Goal: Answer question/provide support: Share knowledge or assist other users

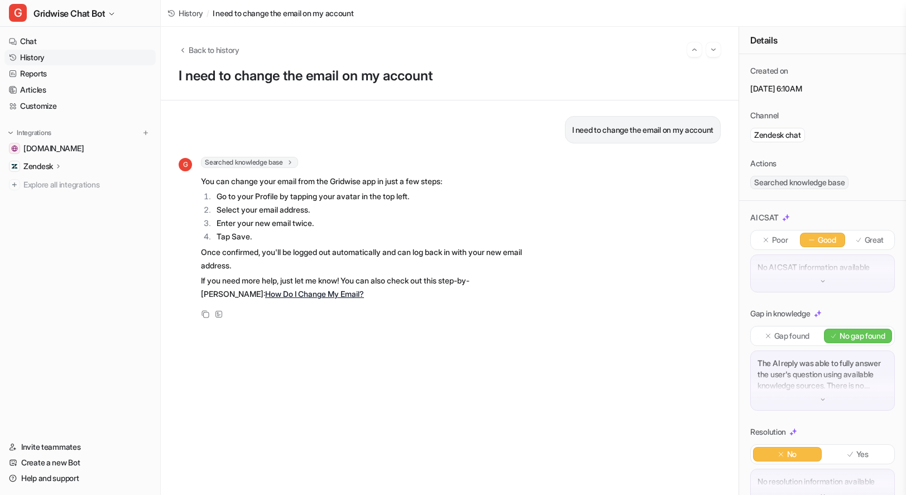
click at [47, 56] on link "History" at bounding box center [79, 58] width 151 height 16
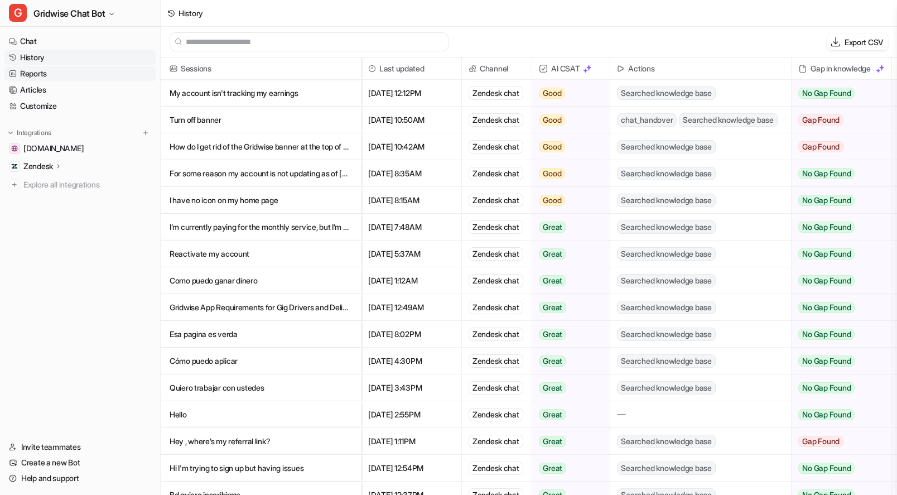
click at [44, 72] on link "Reports" at bounding box center [79, 74] width 151 height 16
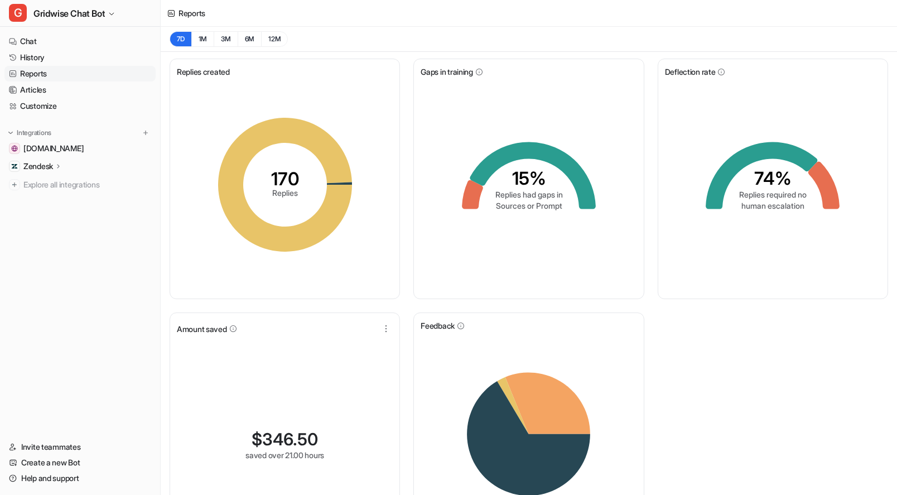
click at [843, 299] on div "Replies created 170 Replies Gaps in training 15% Replies had gaps in Sources or…" at bounding box center [529, 309] width 737 height 514
click at [90, 1] on button "G Gridwise Chat Bot" at bounding box center [80, 13] width 160 height 27
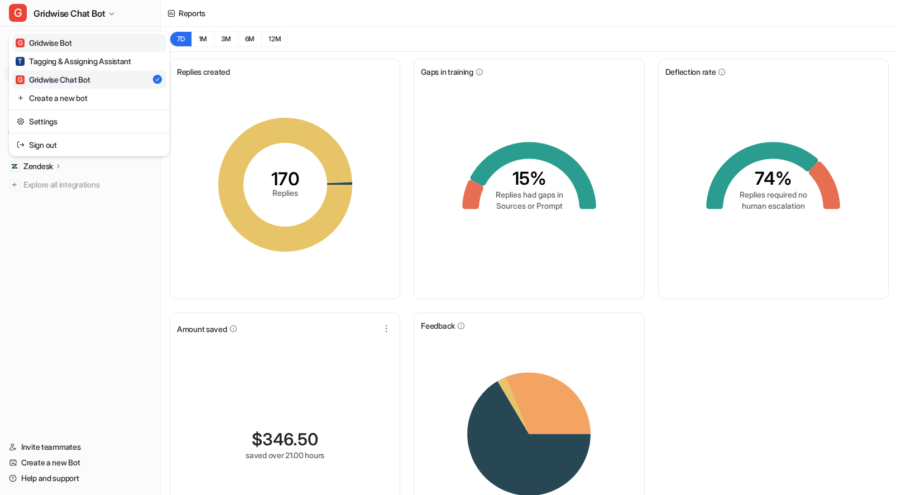
click at [65, 43] on div "G Gridwise Bot" at bounding box center [44, 43] width 56 height 12
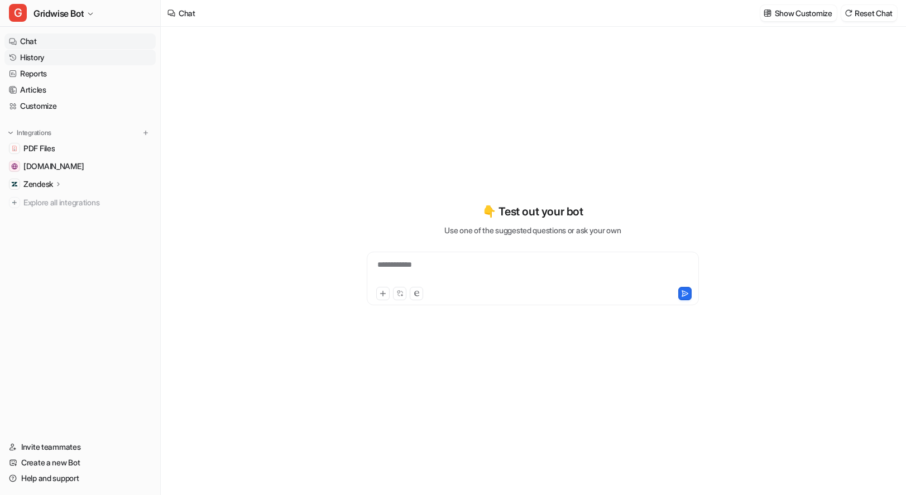
click at [41, 57] on link "History" at bounding box center [79, 58] width 151 height 16
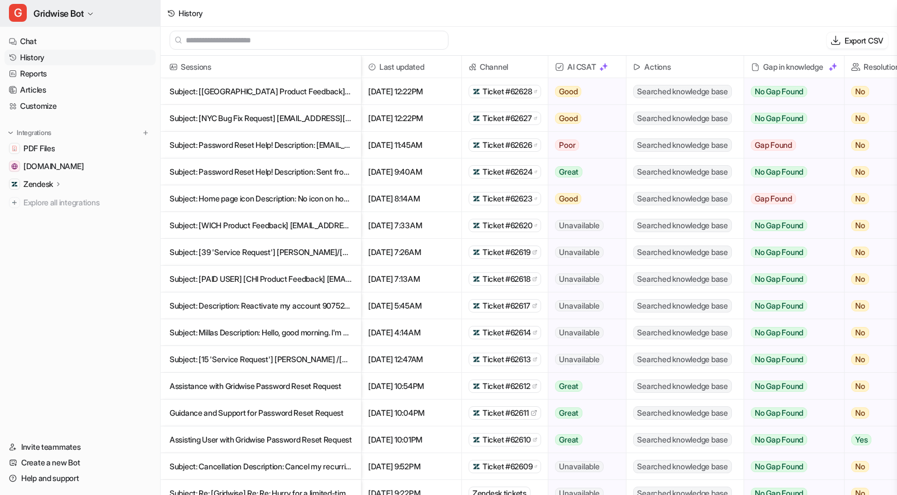
click at [67, 22] on button "G Gridwise Bot" at bounding box center [80, 13] width 160 height 27
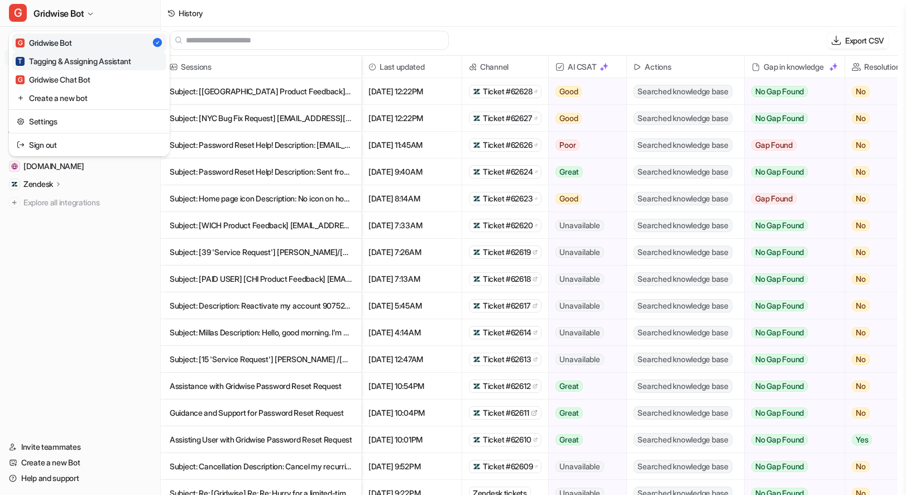
click at [94, 65] on div "T Tagging & Assigning Assistant" at bounding box center [74, 61] width 116 height 12
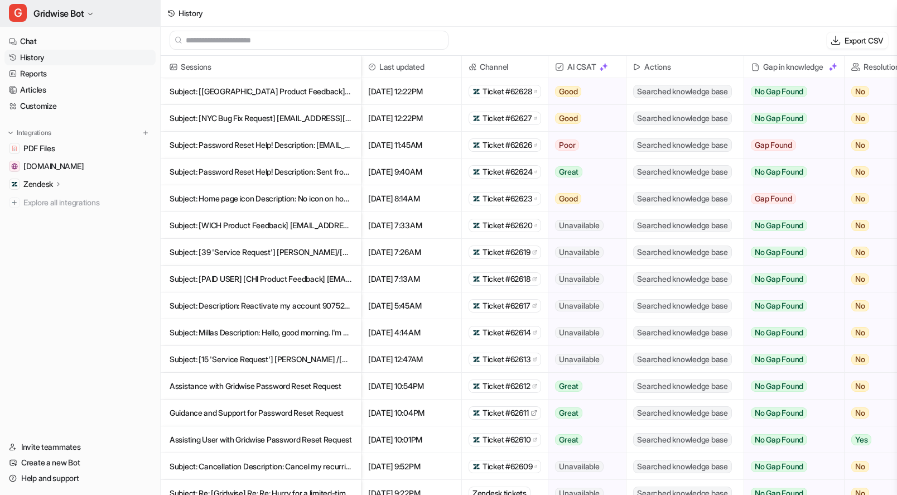
click at [50, 11] on button "G Gridwise Bot" at bounding box center [80, 13] width 160 height 27
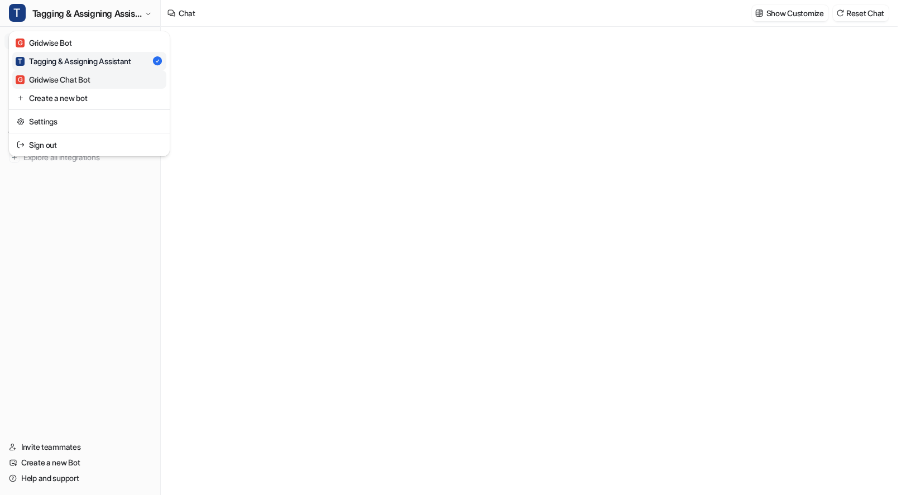
click at [77, 74] on div "G Gridwise Chat Bot" at bounding box center [53, 80] width 74 height 12
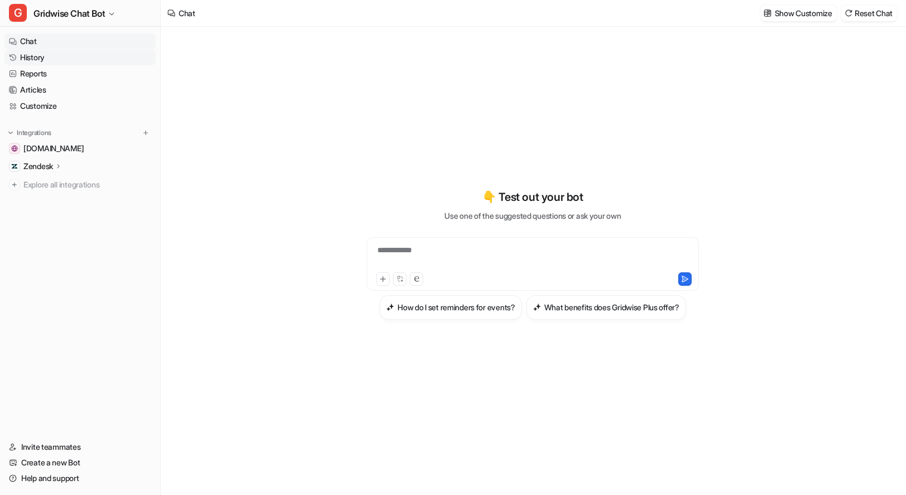
click at [32, 55] on link "History" at bounding box center [79, 58] width 151 height 16
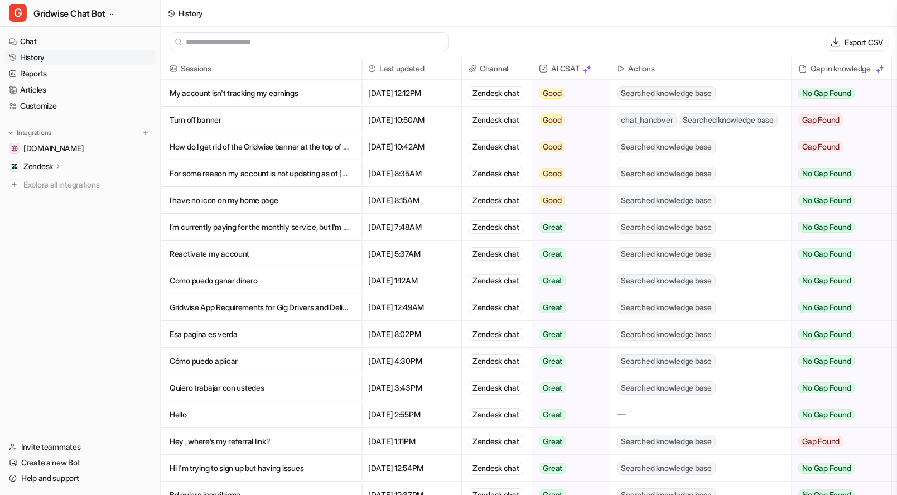
click at [282, 97] on p "My account isn't tracking my earnings" at bounding box center [261, 93] width 182 height 27
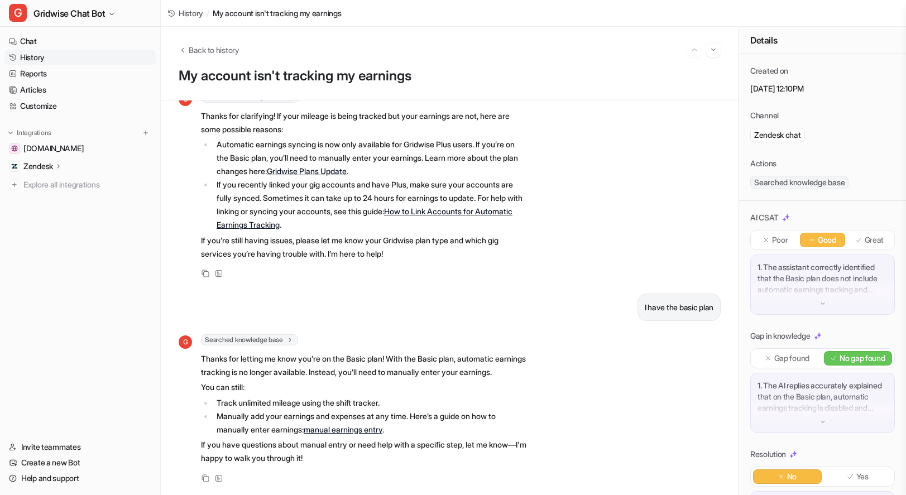
scroll to position [373, 0]
click at [335, 166] on link "Gridwise Plans Update" at bounding box center [307, 170] width 80 height 9
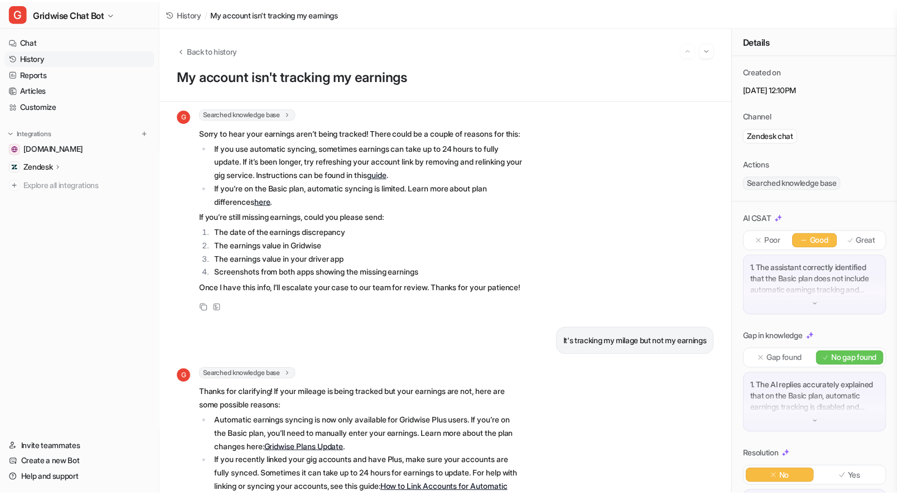
scroll to position [0, 0]
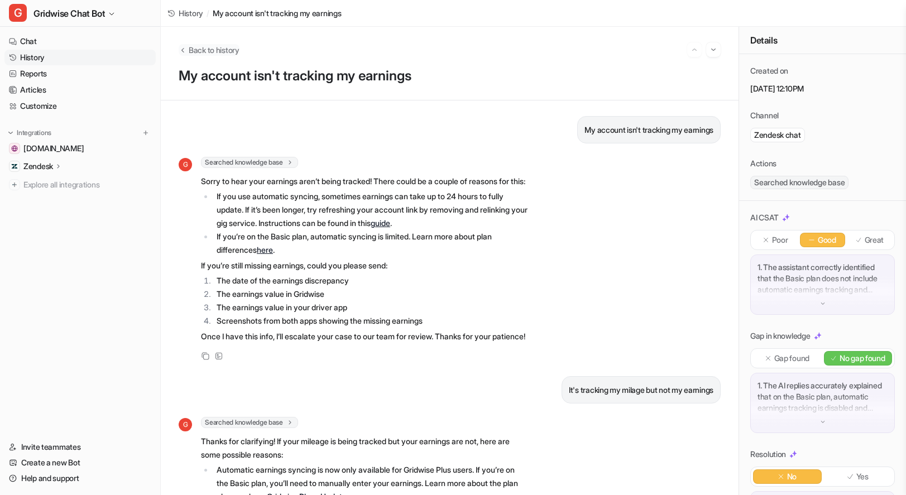
click at [208, 52] on span "Back to history" at bounding box center [214, 50] width 51 height 12
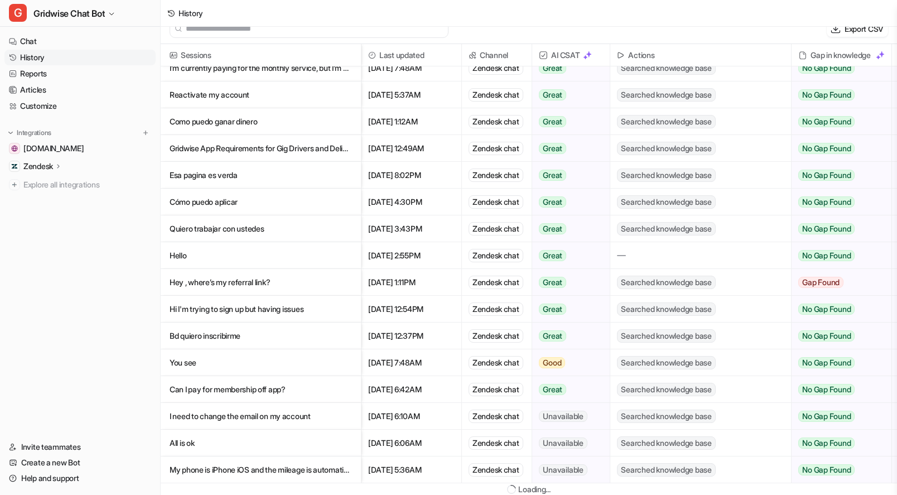
scroll to position [2, 0]
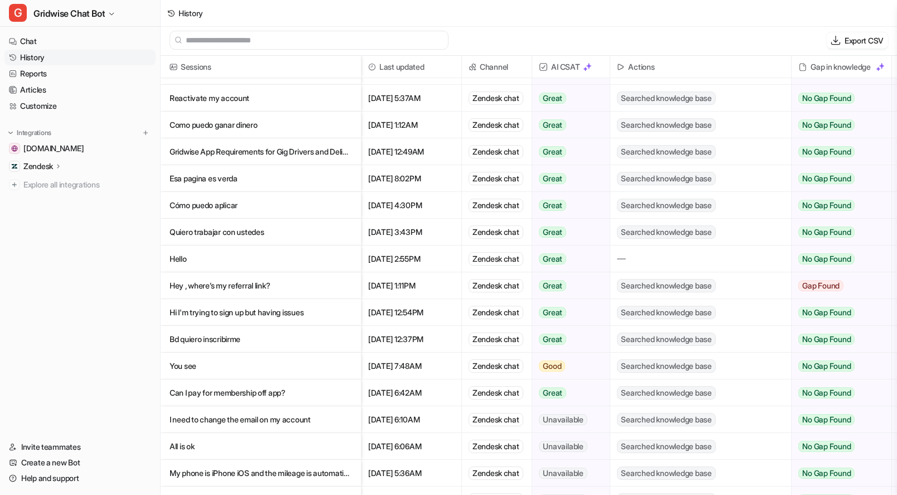
click at [304, 426] on p "I need to change the email on my account" at bounding box center [261, 419] width 182 height 27
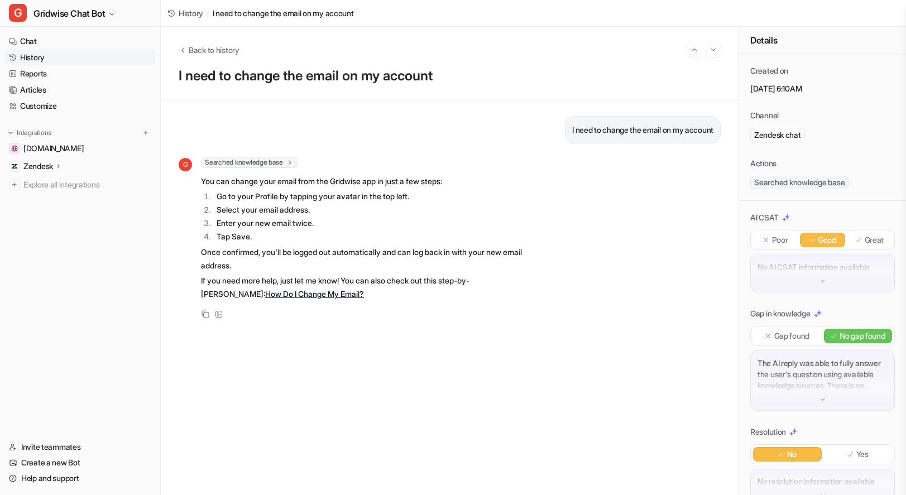
click at [872, 242] on p "Great" at bounding box center [874, 239] width 20 height 11
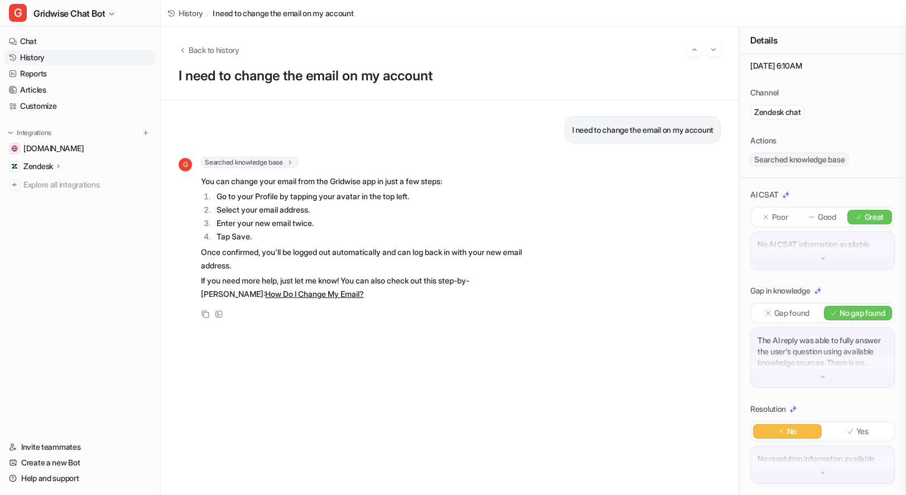
scroll to position [46, 0]
click at [861, 425] on p "Yes" at bounding box center [862, 430] width 12 height 11
click at [706, 47] on button "Go to next session" at bounding box center [713, 49] width 15 height 15
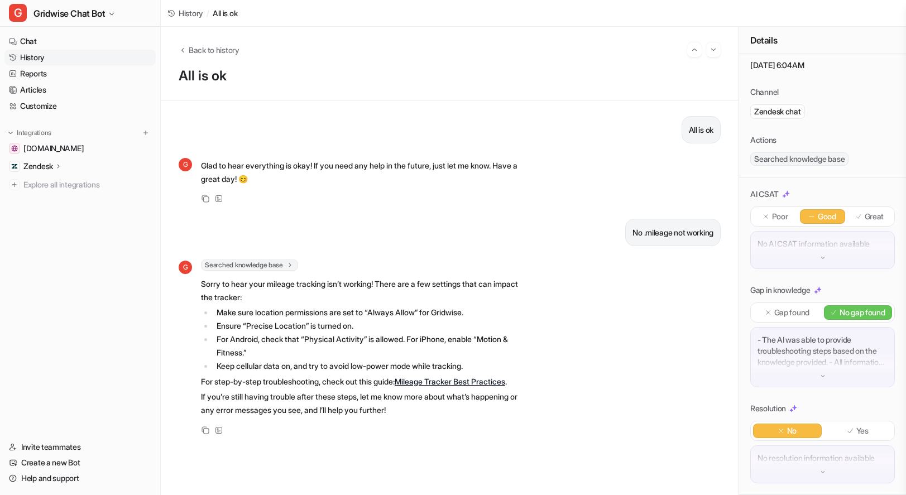
scroll to position [46, 0]
click at [817, 211] on p "Good" at bounding box center [826, 216] width 18 height 11
click at [710, 50] on img "Go to next session" at bounding box center [713, 50] width 8 height 10
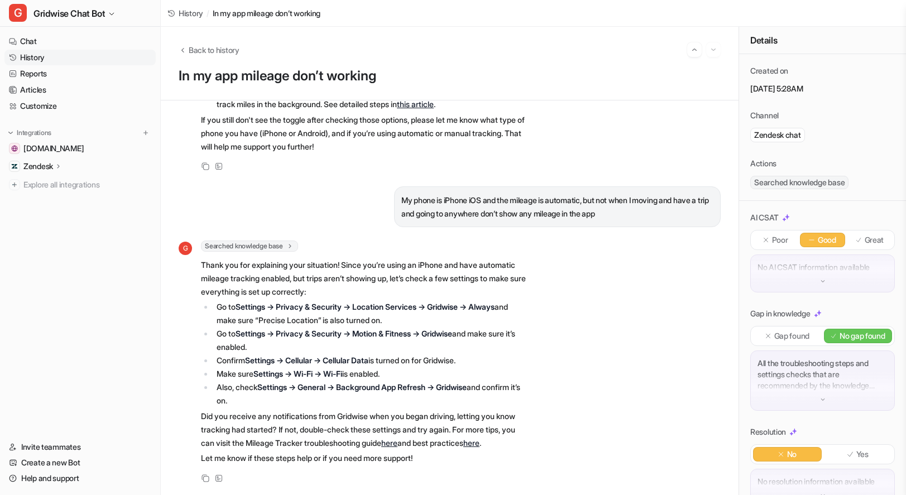
scroll to position [467, 0]
click at [864, 238] on p "Great" at bounding box center [874, 239] width 20 height 11
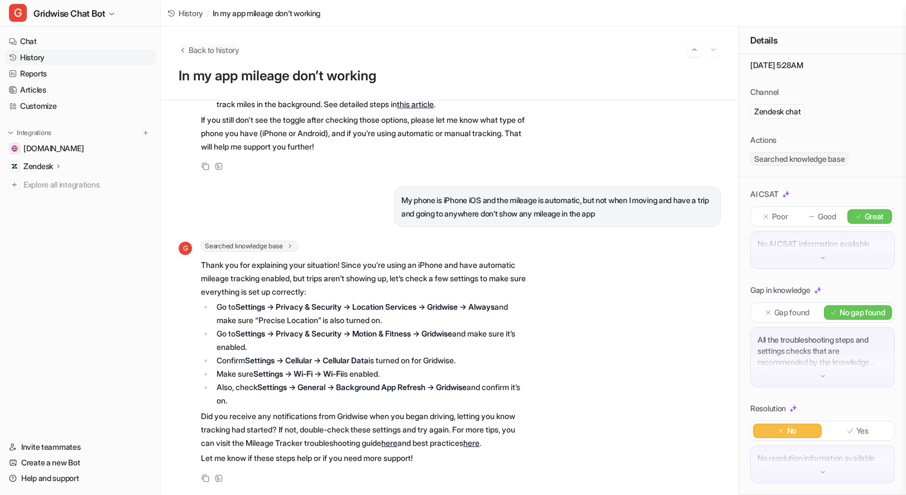
click at [222, 51] on span "Back to history" at bounding box center [214, 50] width 51 height 12
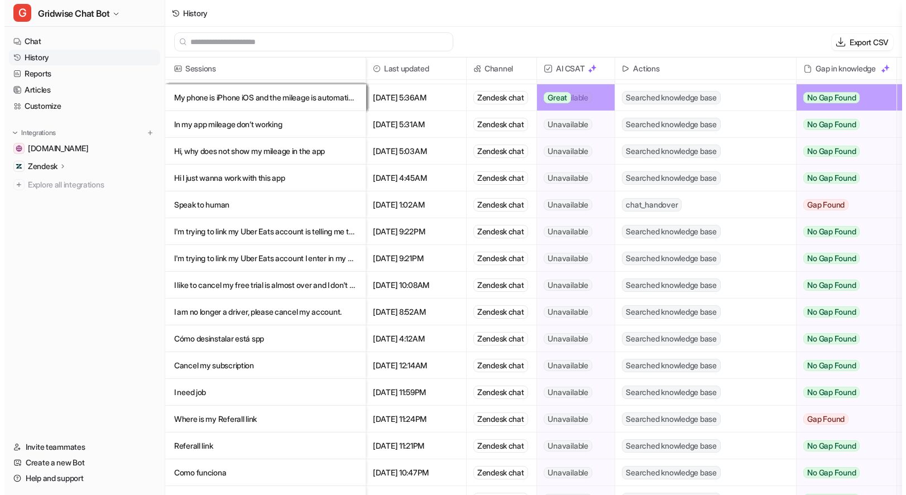
scroll to position [508, 0]
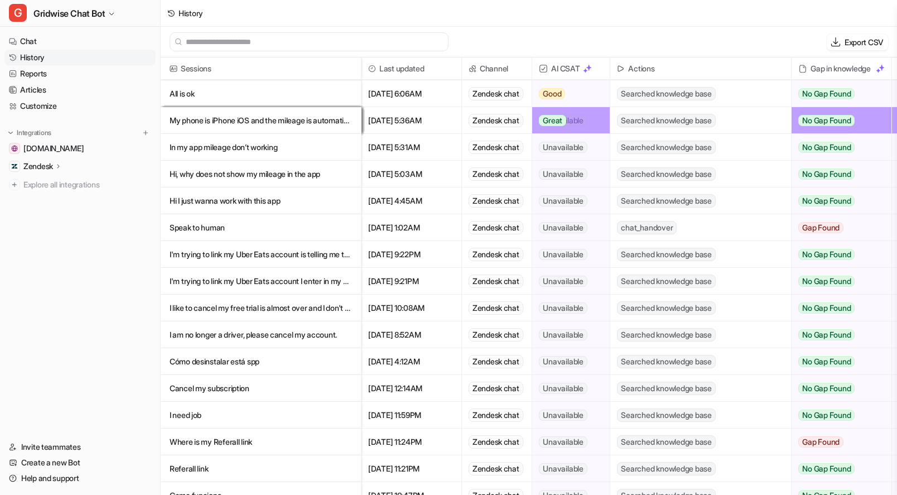
click at [282, 151] on p "In my app mileage don’t working" at bounding box center [261, 147] width 182 height 27
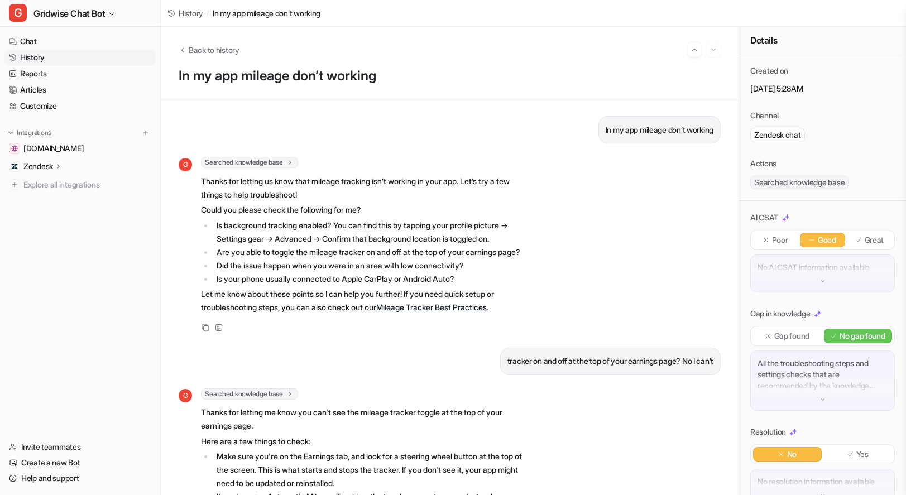
scroll to position [261, 0]
